Goal: Information Seeking & Learning: Learn about a topic

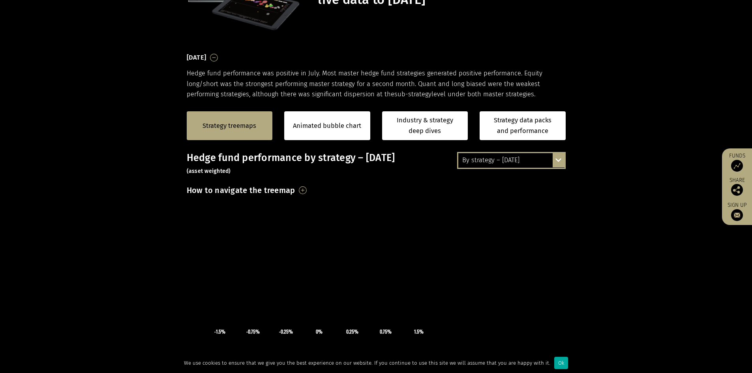
scroll to position [197, 0]
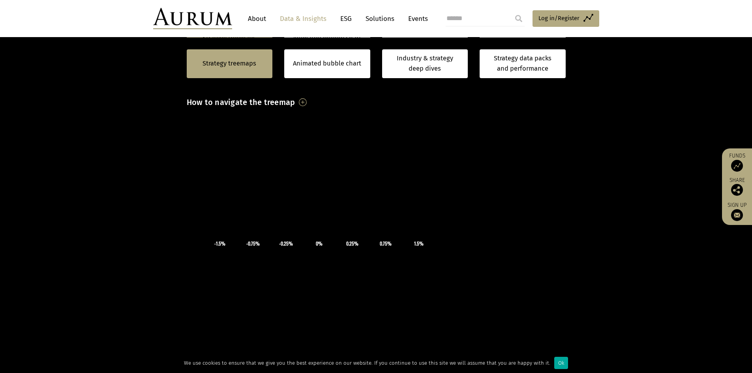
click at [295, 103] on h3 "How to navigate the treemap" at bounding box center [241, 102] width 109 height 13
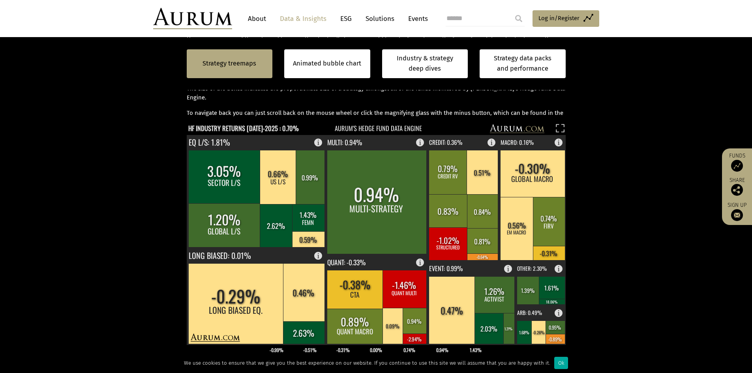
scroll to position [316, 0]
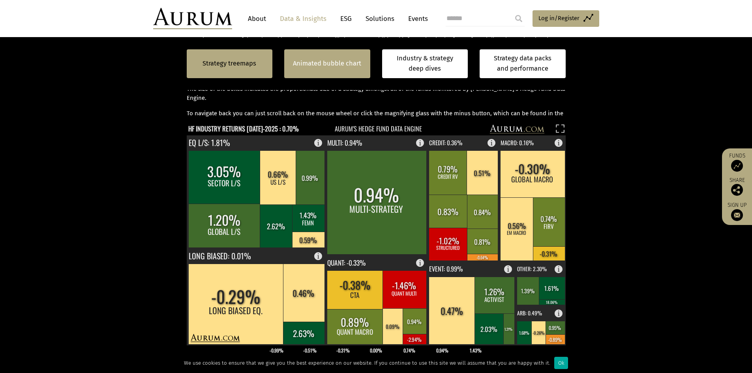
click at [332, 63] on link "Animated bubble chart" at bounding box center [327, 63] width 68 height 10
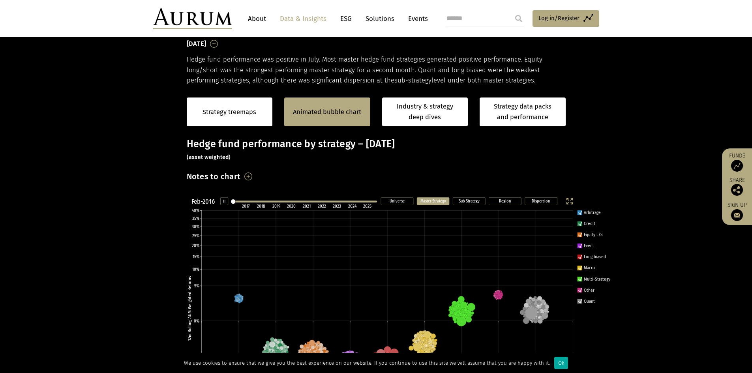
scroll to position [120, 0]
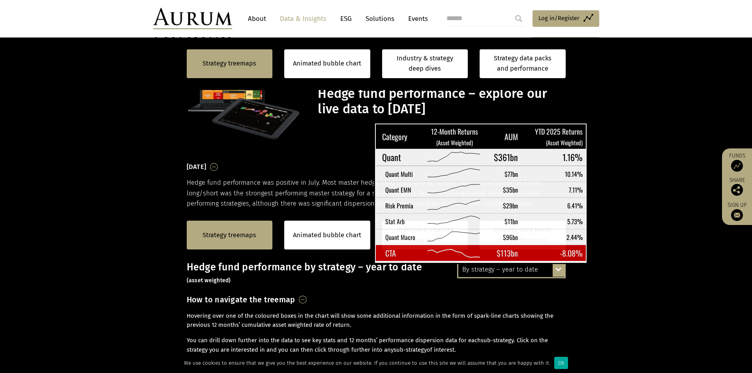
scroll to position [317, 0]
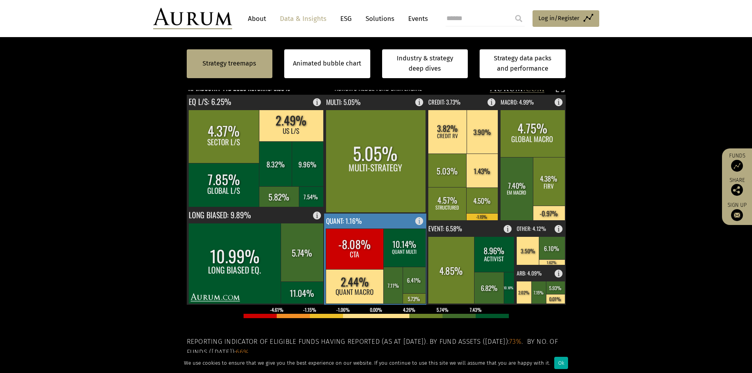
click at [347, 250] on rect at bounding box center [355, 249] width 58 height 41
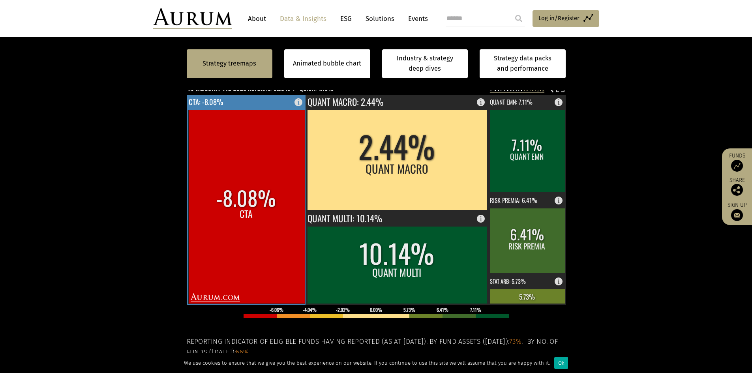
click at [248, 219] on rect at bounding box center [246, 207] width 116 height 194
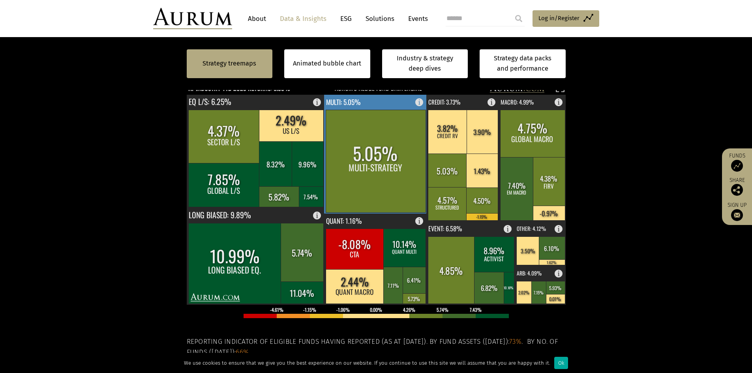
click at [347, 154] on rect at bounding box center [376, 161] width 100 height 103
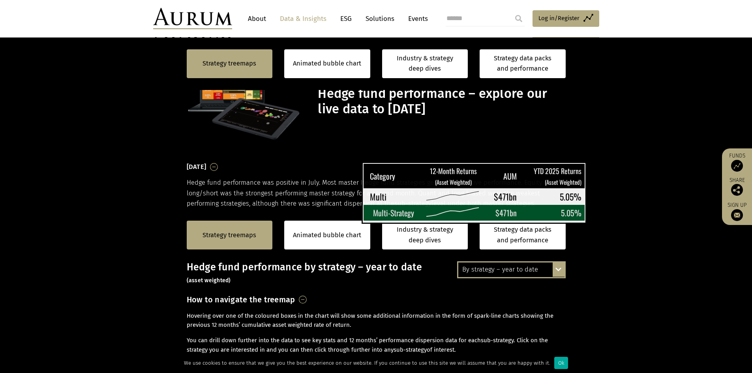
scroll to position [317, 0]
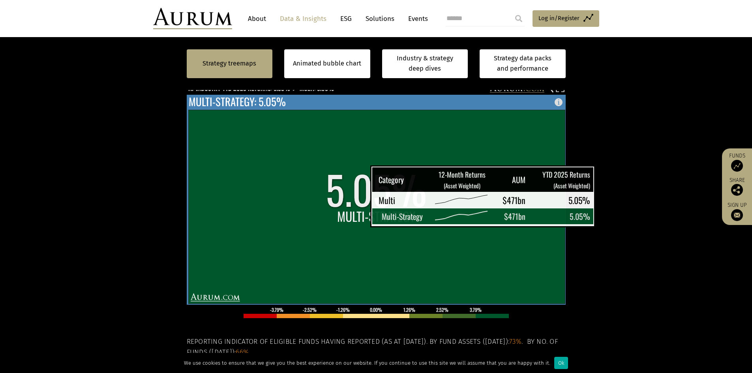
click at [351, 211] on rect at bounding box center [376, 207] width 377 height 194
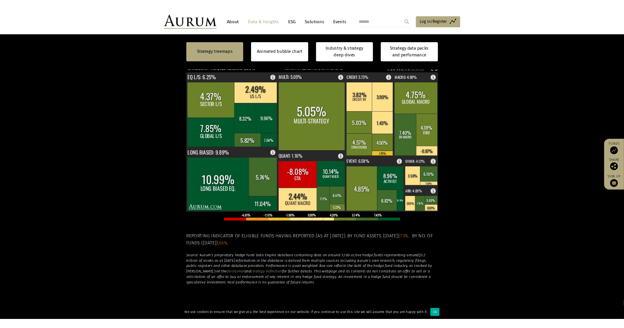
scroll to position [317, 0]
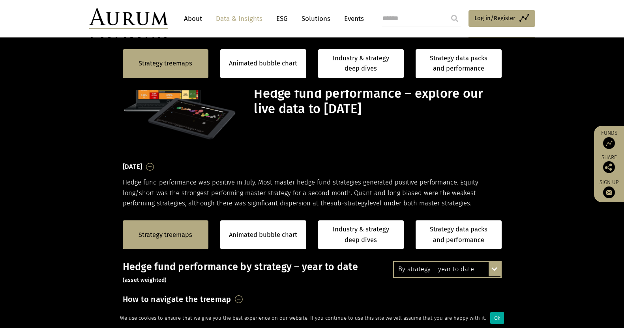
scroll to position [317, 0]
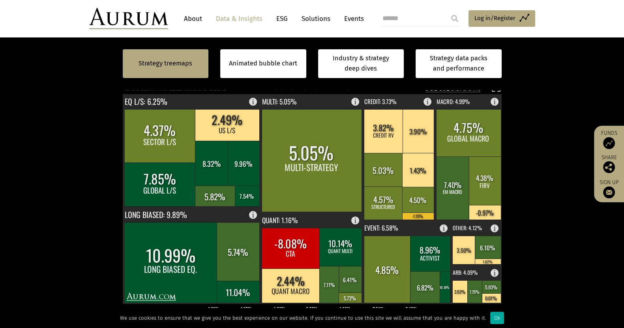
click at [554, 123] on section "Strategy treemaps Animated bubble chart Industry & strategy deep dives Strategy…" at bounding box center [312, 179] width 624 height 577
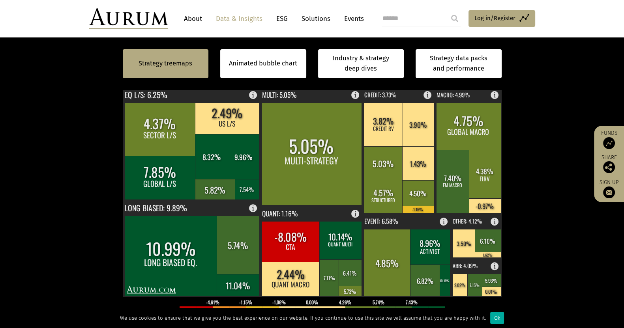
scroll to position [323, 0]
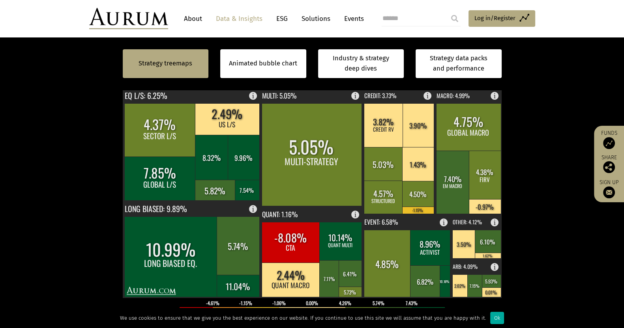
click at [476, 135] on rect at bounding box center [468, 126] width 65 height 47
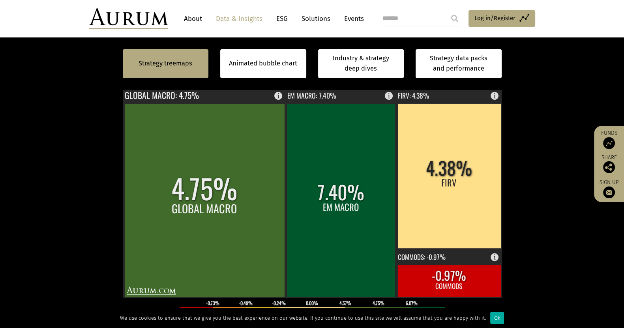
click at [229, 223] on rect at bounding box center [204, 200] width 160 height 194
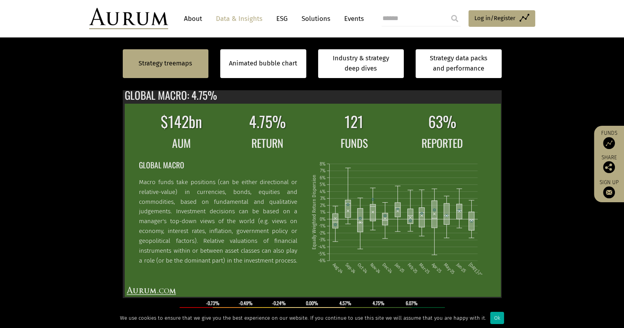
scroll to position [53, 0]
click at [283, 256] on p "Macro funds take positions (can be either directional or relative-value) in cur…" at bounding box center [218, 251] width 158 height 147
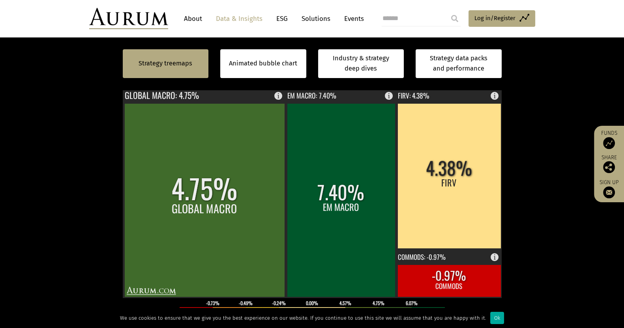
click at [241, 217] on rect at bounding box center [204, 200] width 160 height 194
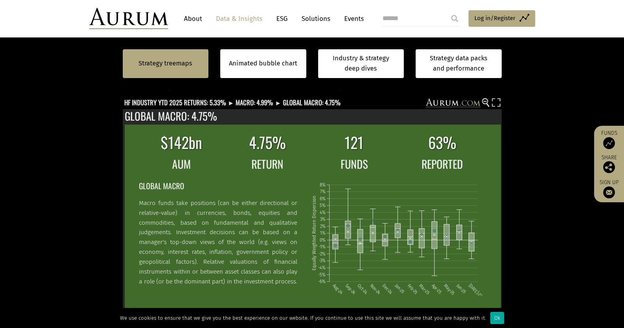
scroll to position [303, 0]
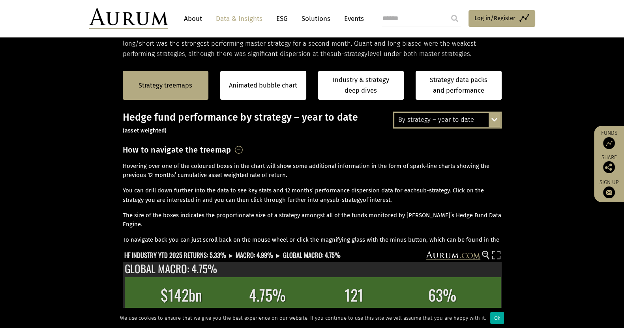
scroll to position [151, 0]
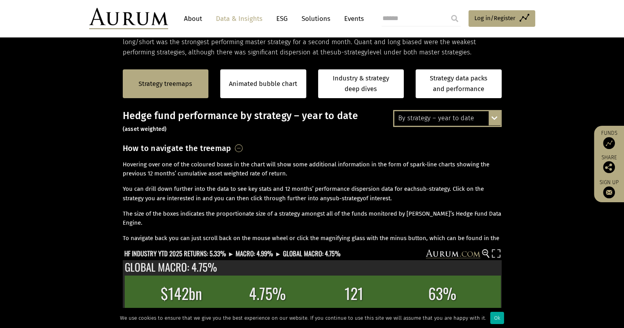
click at [487, 256] on icon at bounding box center [487, 257] width 3 height 4
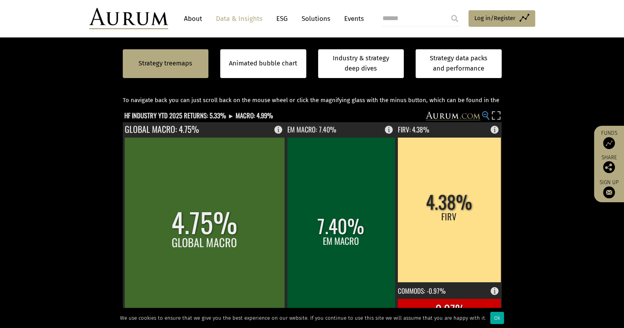
scroll to position [297, 0]
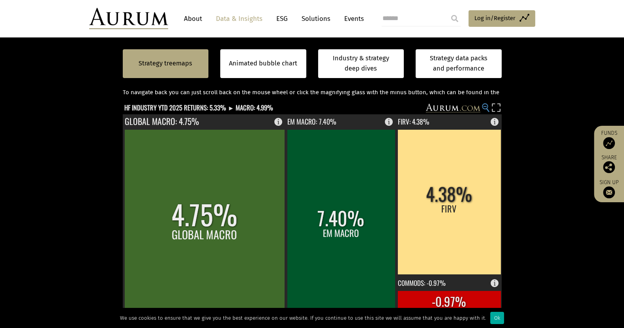
click at [487, 110] on icon at bounding box center [487, 111] width 3 height 4
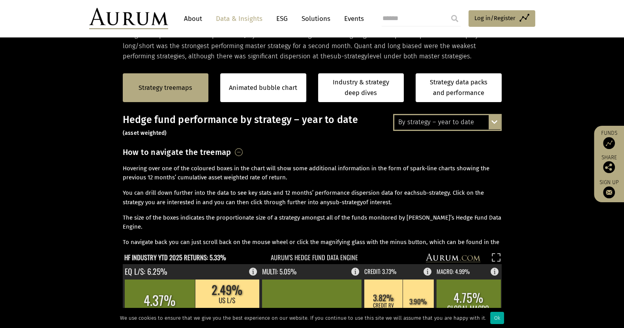
scroll to position [84, 0]
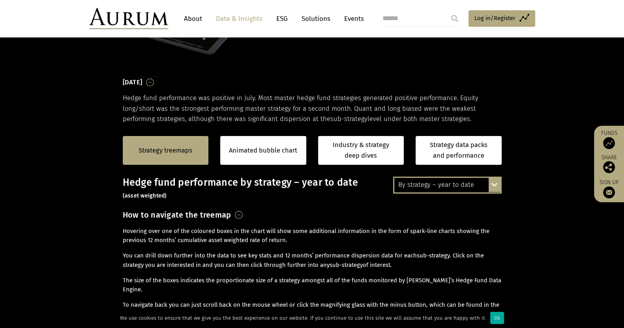
click at [500, 184] on div "By strategy – year to date By strategy – [DATE] By strategy – year to date 2016…" at bounding box center [447, 185] width 109 height 17
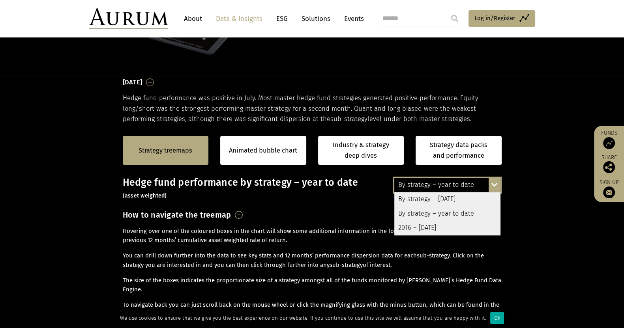
click at [456, 227] on div "2016 – [DATE]" at bounding box center [447, 228] width 106 height 14
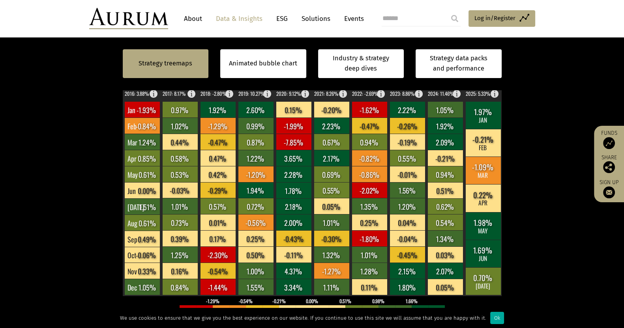
scroll to position [231, 0]
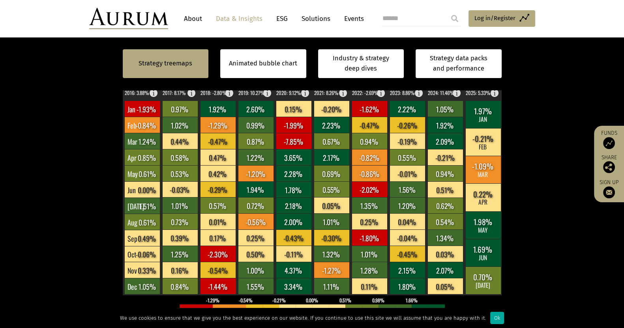
click at [252, 61] on link "Animated bubble chart" at bounding box center [263, 63] width 68 height 10
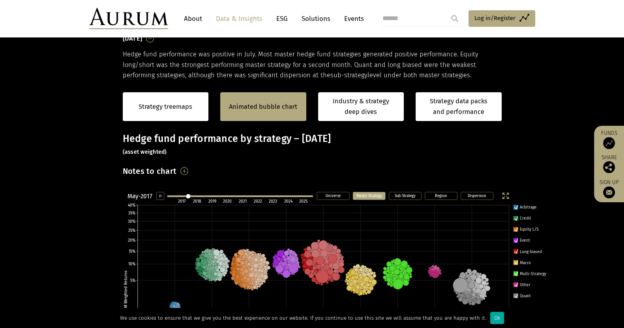
scroll to position [119, 0]
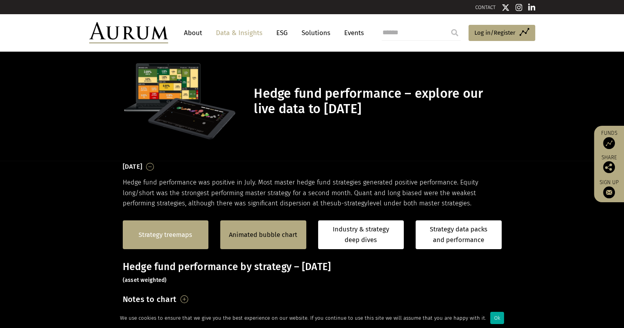
click at [176, 239] on link "Strategy treemaps" at bounding box center [166, 235] width 54 height 10
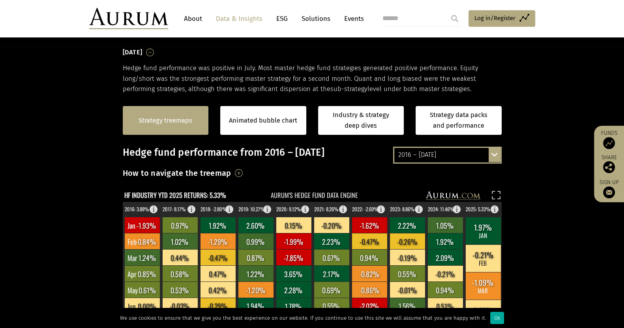
scroll to position [119, 0]
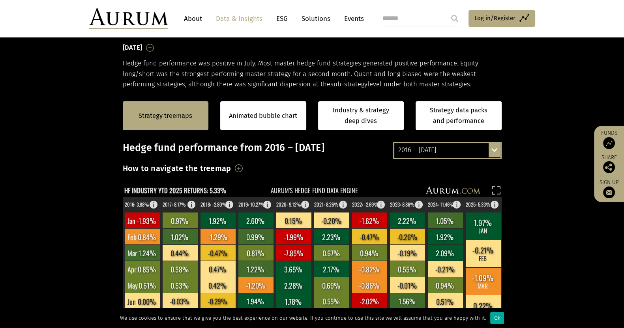
click at [489, 153] on div "2016 – July 2025 By strategy – July 2025 By strategy – year to date 2016 – July…" at bounding box center [447, 150] width 109 height 17
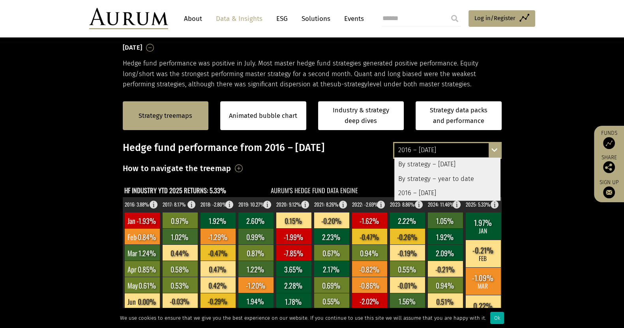
click at [474, 167] on div "By strategy – [DATE]" at bounding box center [447, 165] width 106 height 14
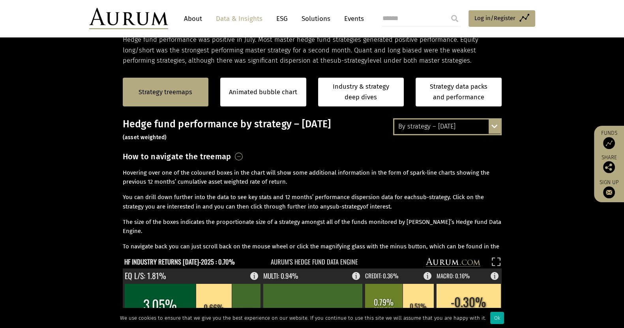
scroll to position [130, 0]
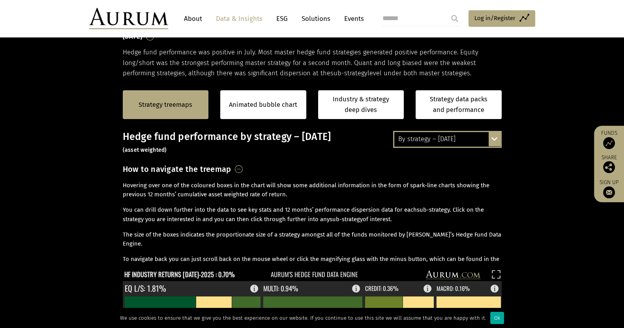
click at [492, 138] on div "By strategy – July 2025 By strategy – July 2025 By strategy – year to date 2016…" at bounding box center [447, 139] width 109 height 17
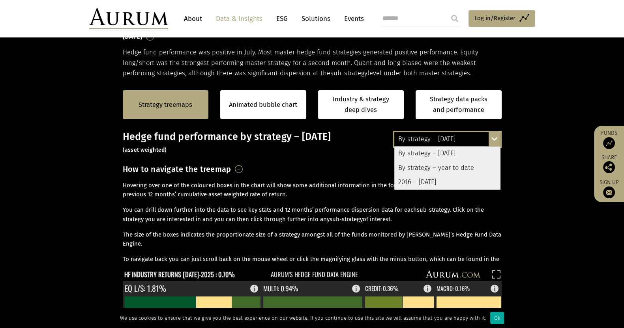
click at [478, 169] on div "By strategy – year to date" at bounding box center [447, 168] width 106 height 14
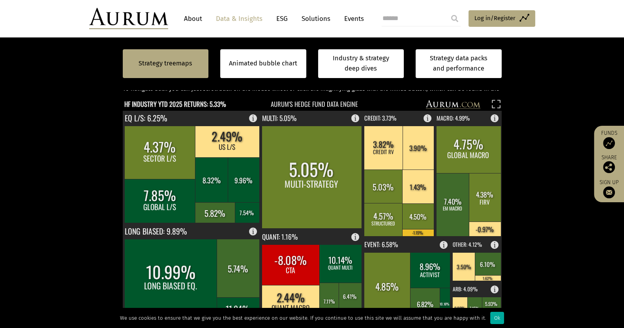
scroll to position [292, 0]
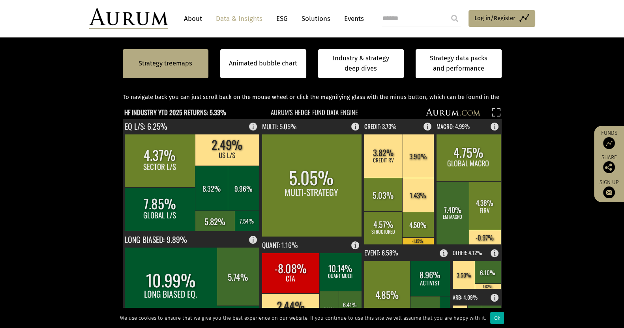
click at [480, 160] on rect at bounding box center [468, 157] width 65 height 47
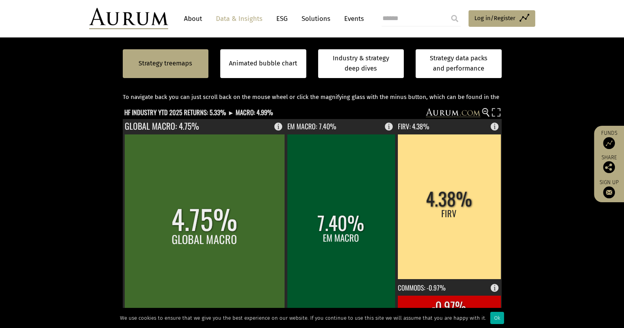
click at [223, 239] on rect at bounding box center [204, 231] width 160 height 194
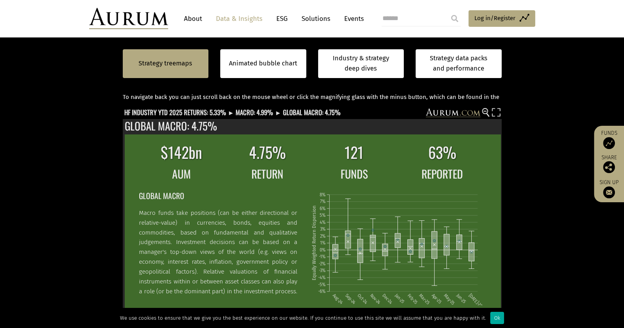
scroll to position [0, 0]
click at [487, 114] on icon at bounding box center [487, 115] width 3 height 4
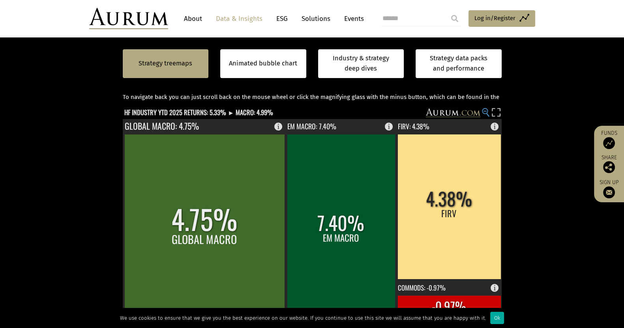
click at [487, 114] on icon at bounding box center [487, 115] width 3 height 4
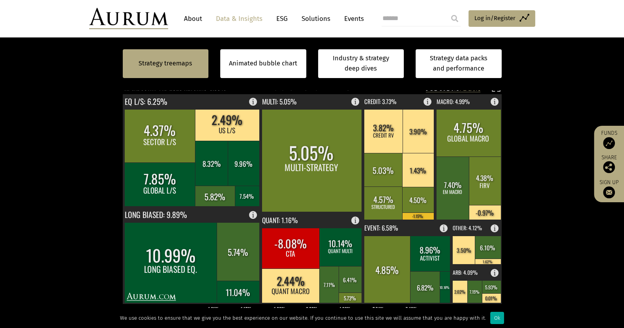
scroll to position [318, 0]
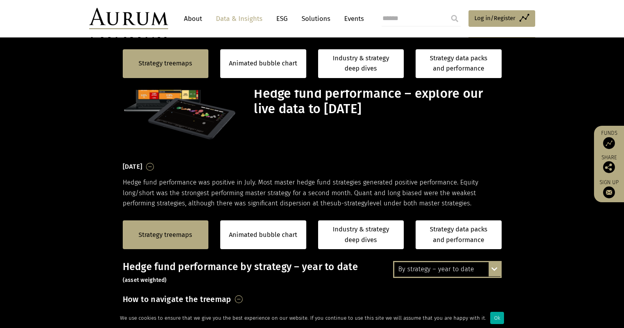
scroll to position [318, 0]
